Goal: Information Seeking & Learning: Learn about a topic

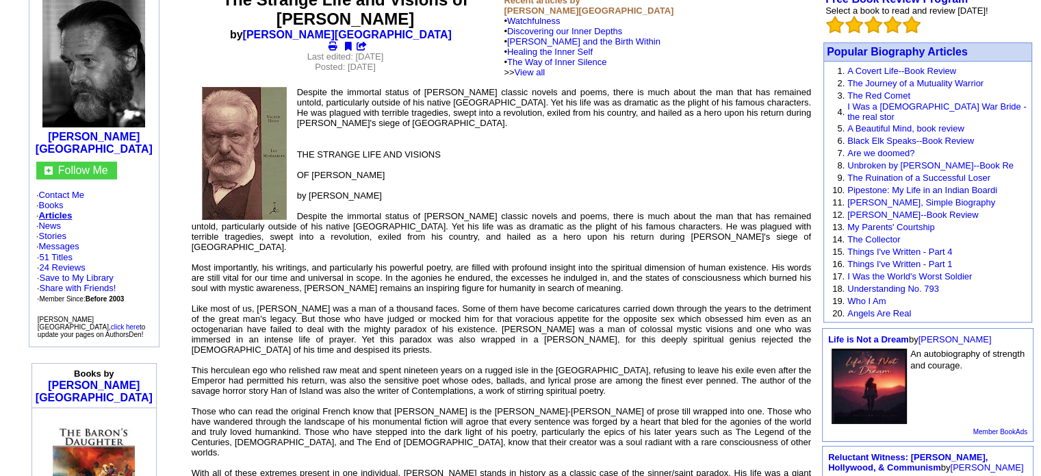
scroll to position [137, 0]
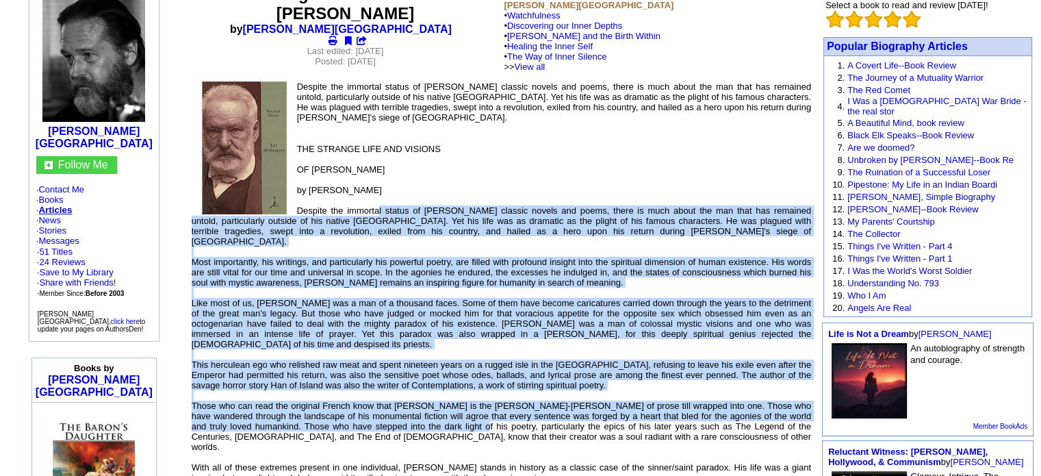
drag, startPoint x: 381, startPoint y: 196, endPoint x: 421, endPoint y: 414, distance: 221.4
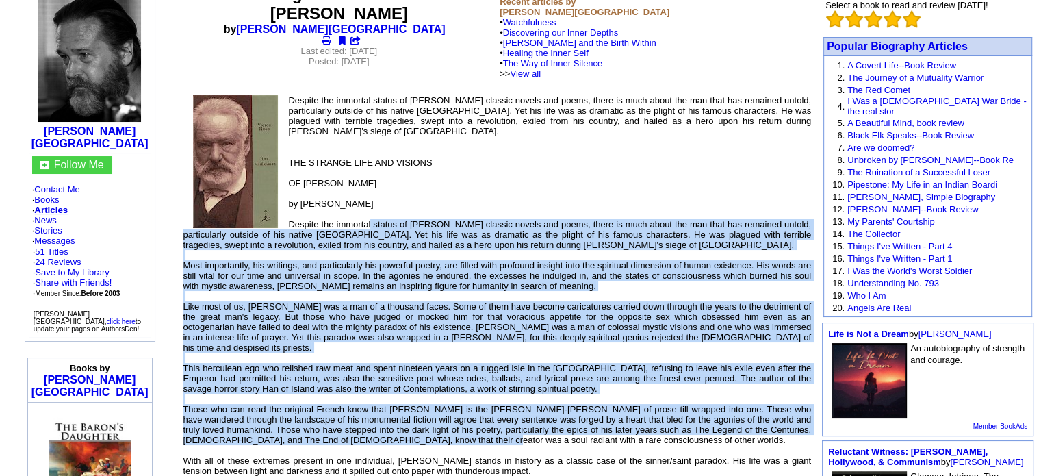
drag, startPoint x: 448, startPoint y: 420, endPoint x: 375, endPoint y: 215, distance: 217.8
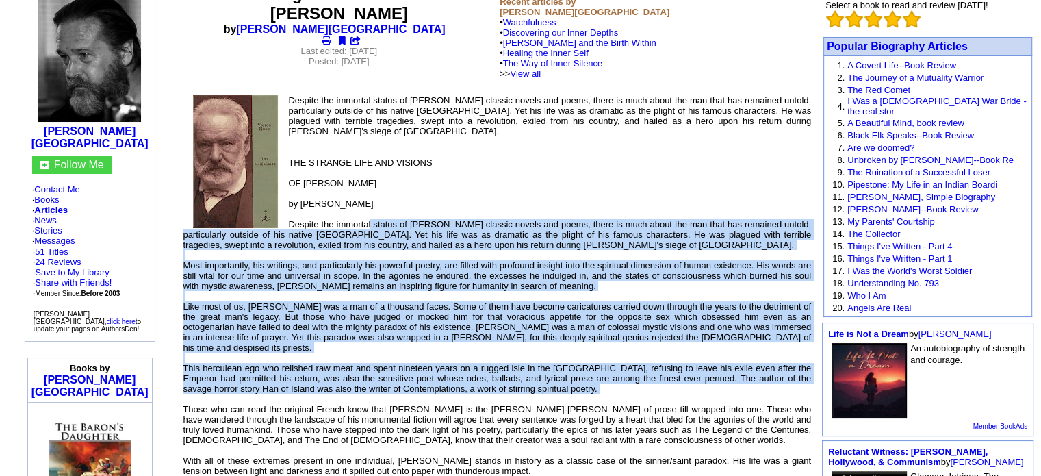
drag, startPoint x: 375, startPoint y: 215, endPoint x: 409, endPoint y: 388, distance: 176.4
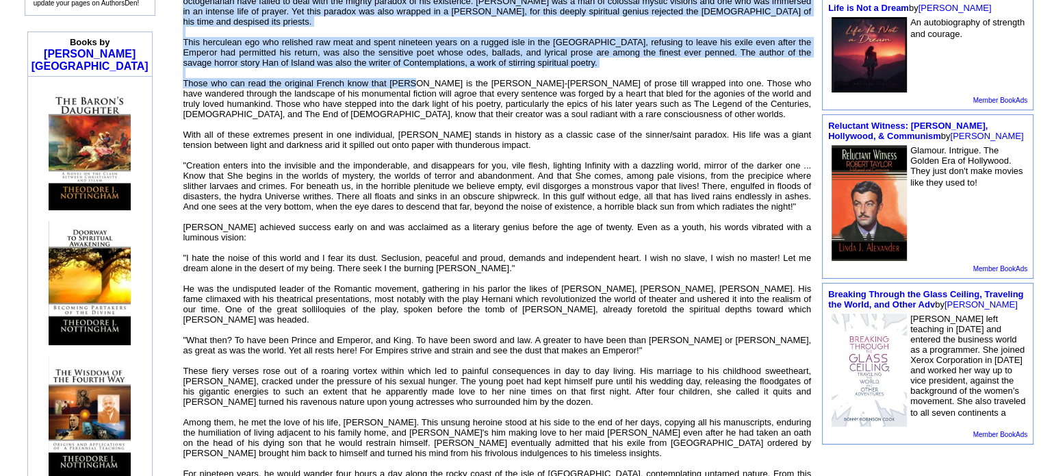
scroll to position [479, 0]
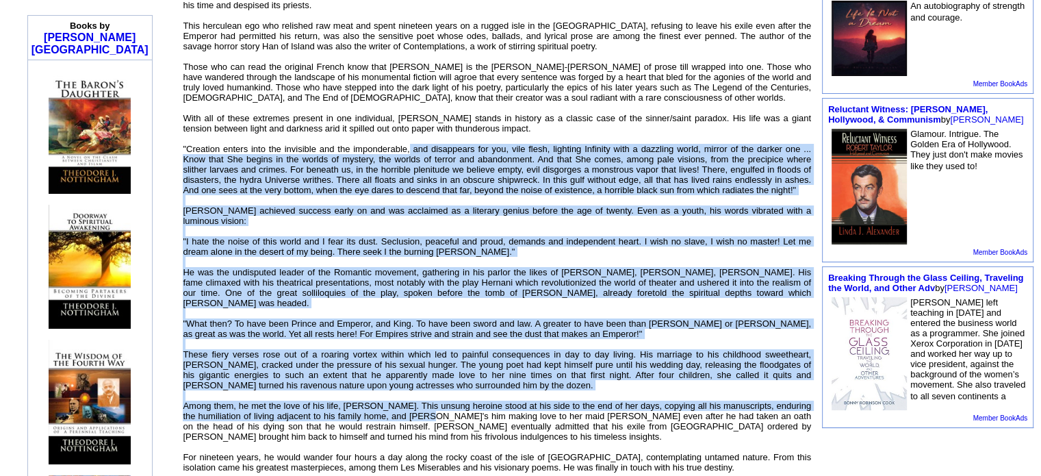
drag, startPoint x: 409, startPoint y: 388, endPoint x: 412, endPoint y: 136, distance: 252.0
click at [412, 136] on font "THE STRANGE LIFE AND VISIONS OF [PERSON_NAME] by [PERSON_NAME] Despite the immo…" at bounding box center [497, 482] width 628 height 1335
click at [481, 347] on font "THE STRANGE LIFE AND VISIONS OF [PERSON_NAME] by [PERSON_NAME] Despite the immo…" at bounding box center [497, 482] width 628 height 1335
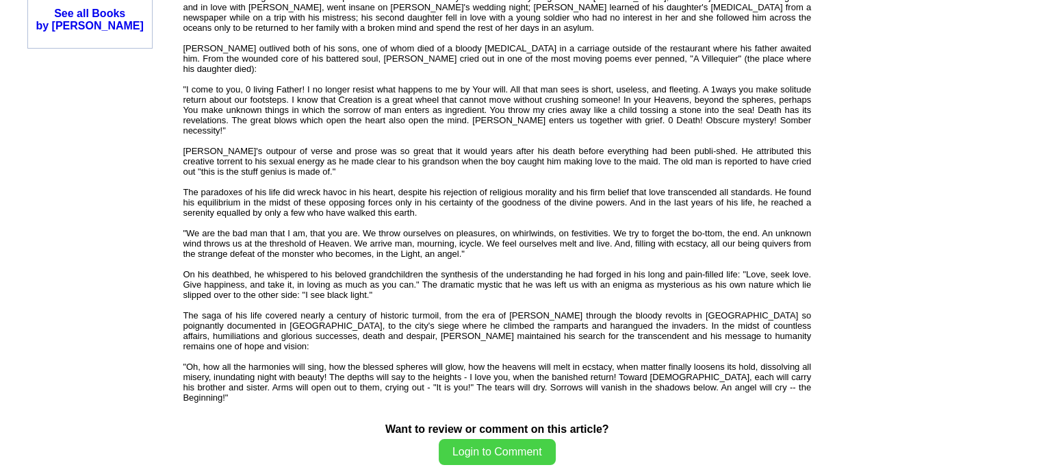
scroll to position [1506, 0]
